Goal: Task Accomplishment & Management: Use online tool/utility

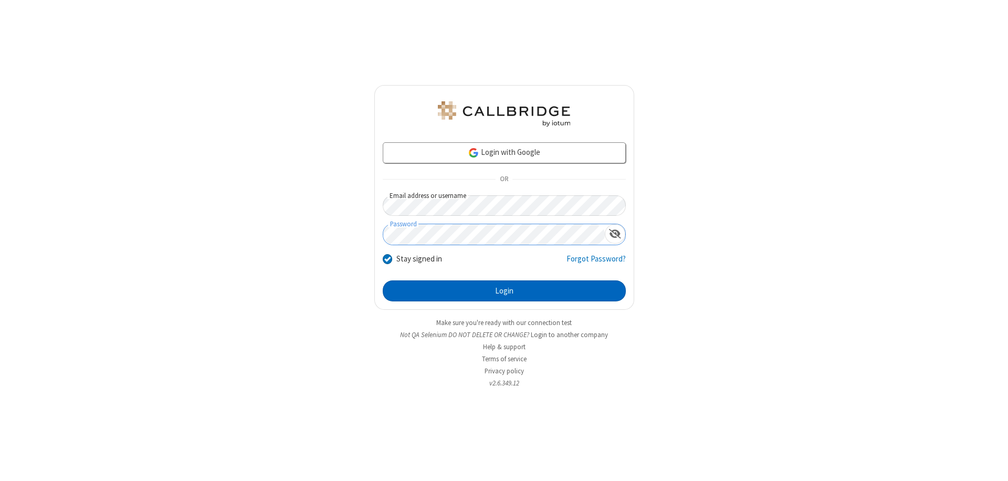
click at [504, 291] on button "Login" at bounding box center [504, 290] width 243 height 21
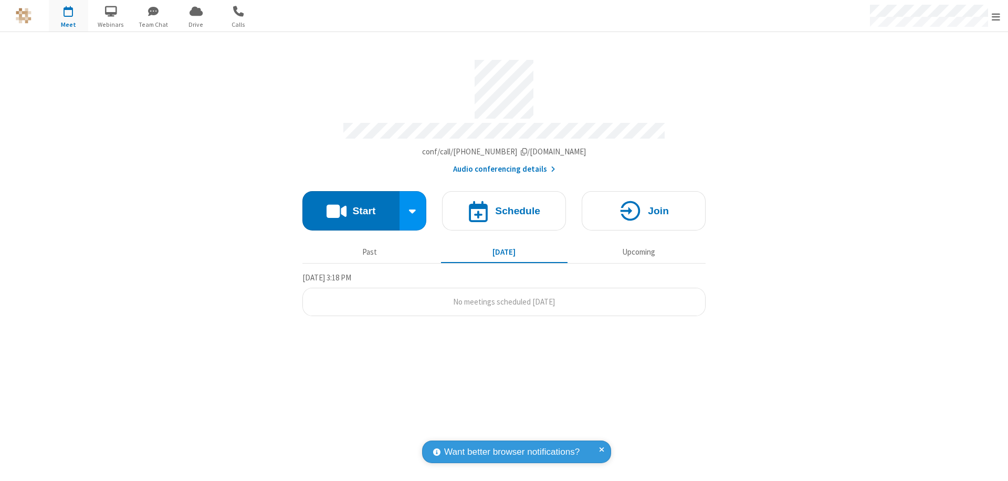
click at [351, 206] on button "Start" at bounding box center [350, 210] width 97 height 39
